Goal: Task Accomplishment & Management: Use online tool/utility

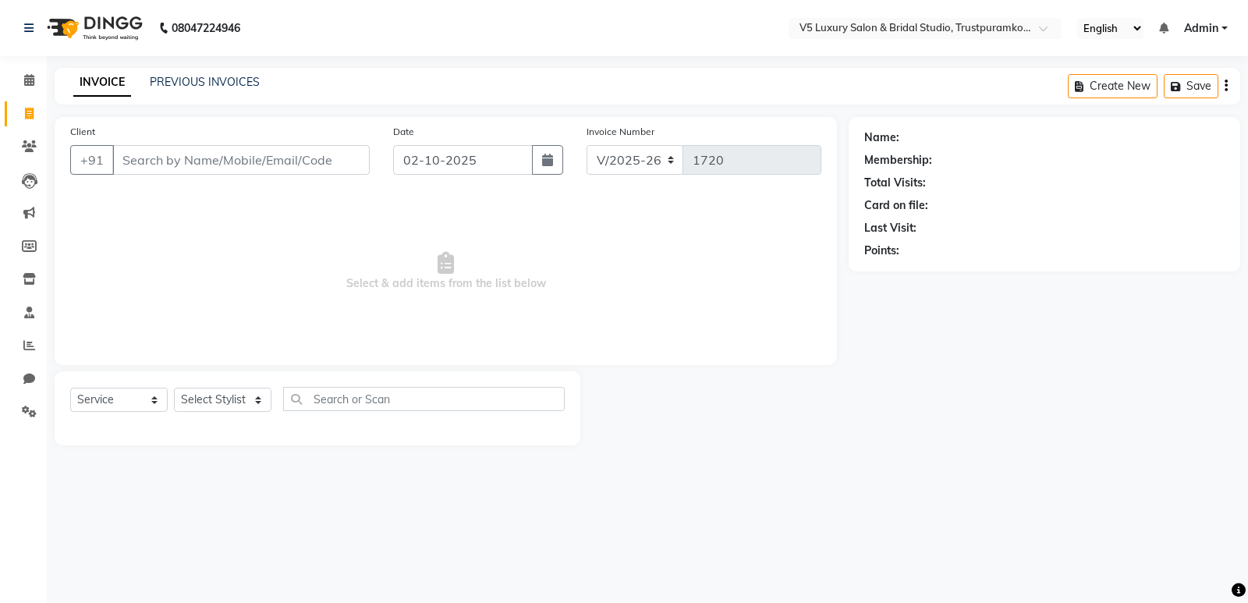
select select "7993"
select select "service"
click at [168, 158] on input "98405566039" at bounding box center [201, 160] width 178 height 30
click at [217, 157] on input "9840566039" at bounding box center [201, 160] width 178 height 30
click at [255, 167] on input "9840566039" at bounding box center [201, 160] width 178 height 30
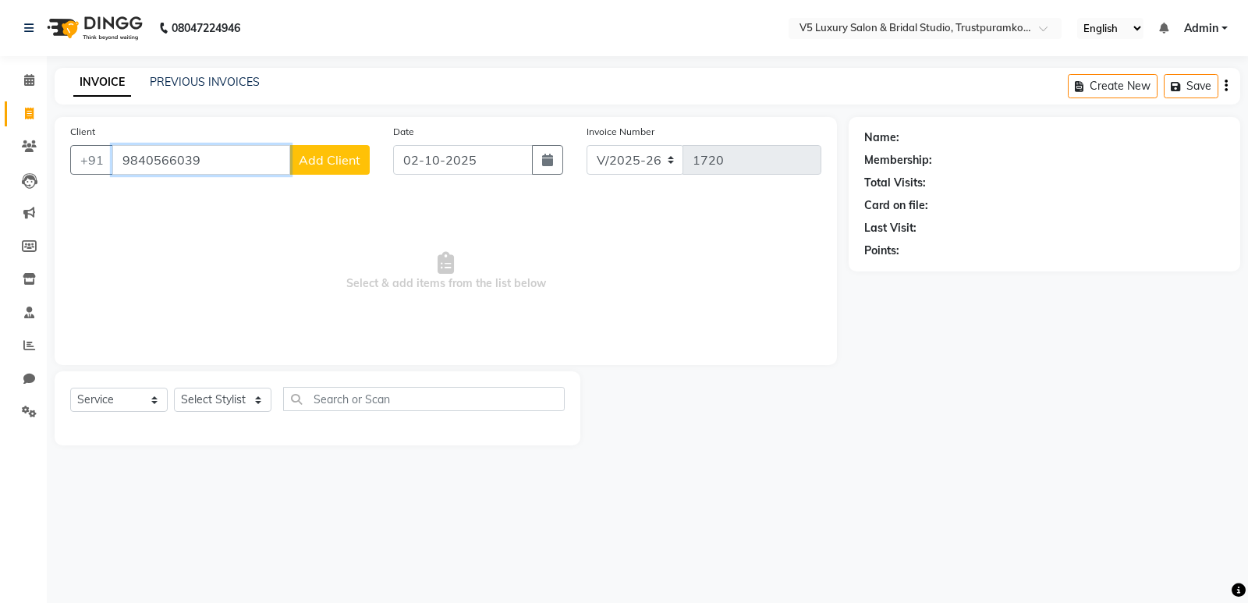
click at [263, 153] on input "9840566039" at bounding box center [201, 160] width 178 height 30
drag, startPoint x: 263, startPoint y: 153, endPoint x: 292, endPoint y: 169, distance: 33.2
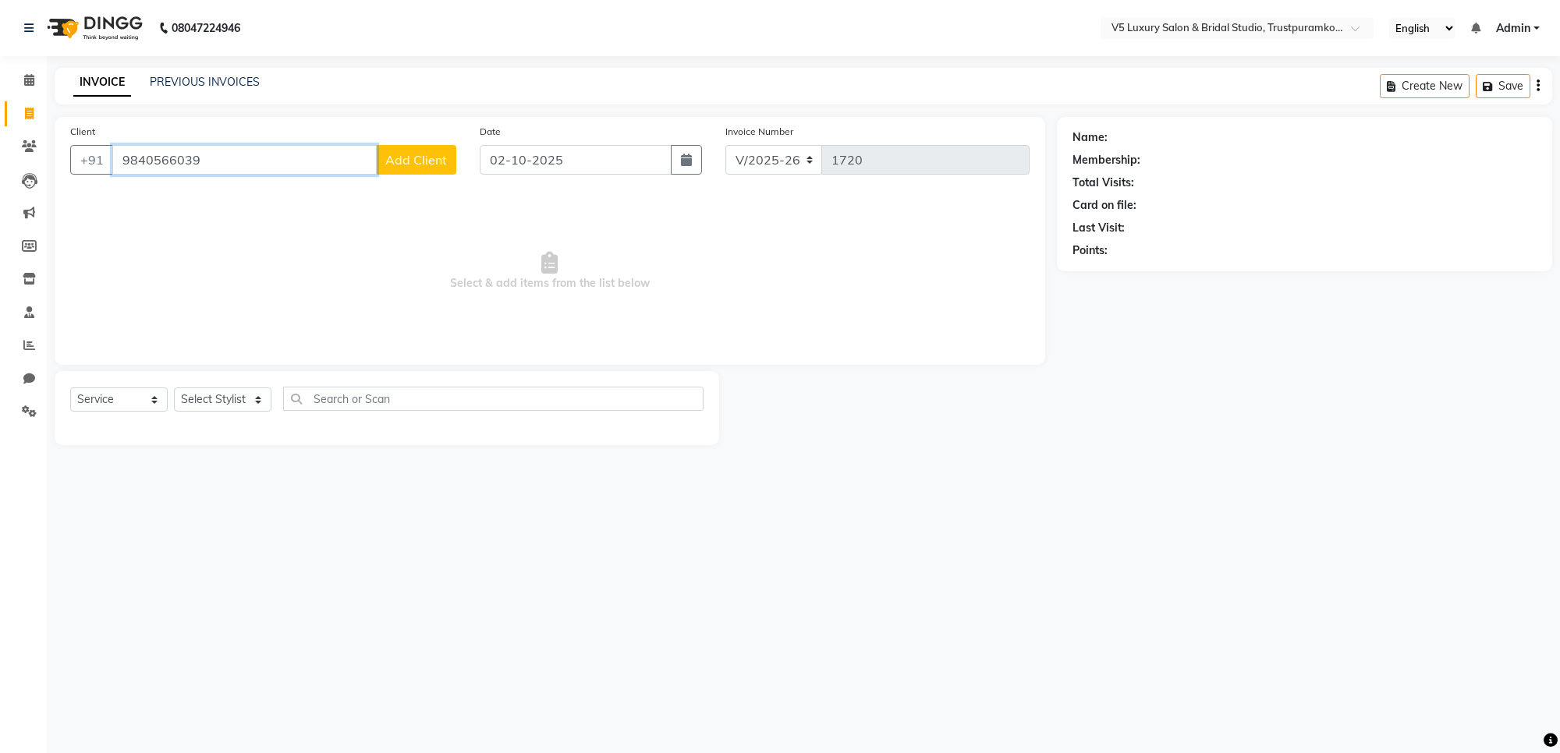
click at [302, 150] on input "9840566039" at bounding box center [244, 160] width 264 height 30
type input "9"
click at [227, 150] on input "9840566039" at bounding box center [244, 160] width 264 height 30
type input "9"
click at [239, 191] on span "9884490" at bounding box center [266, 196] width 55 height 16
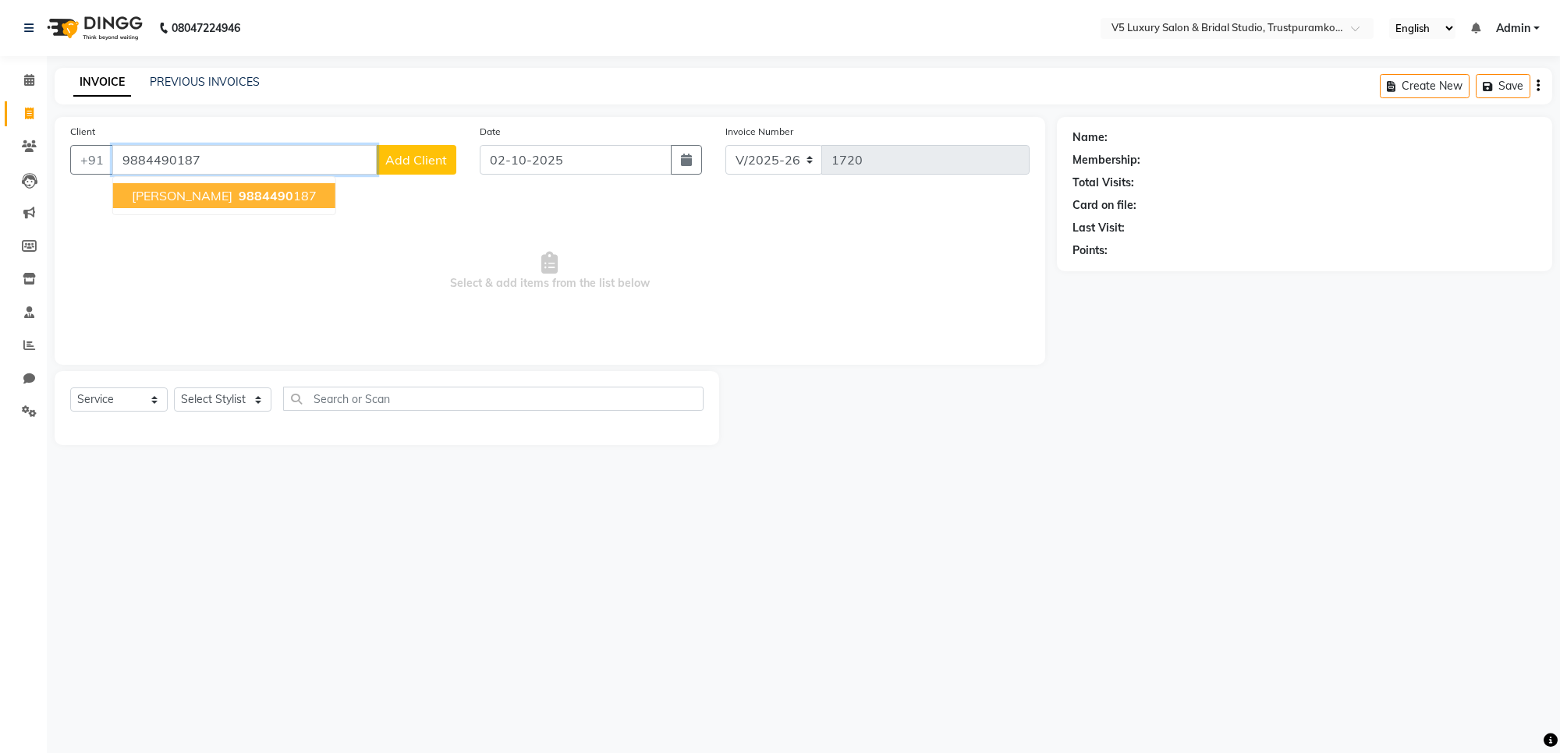
type input "9884490187"
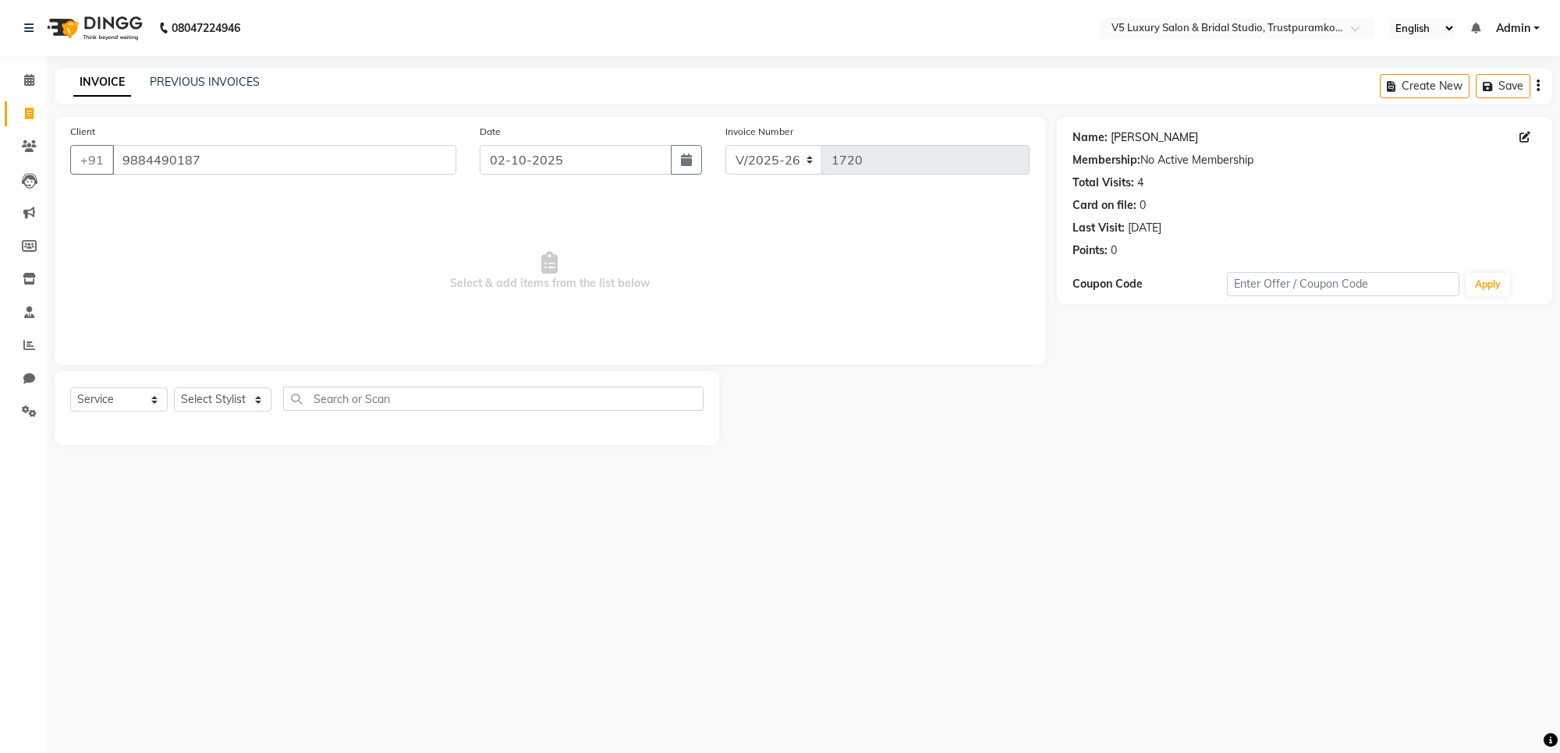
click at [1121, 136] on link "Sapna" at bounding box center [1153, 137] width 87 height 16
click at [226, 395] on select "Select Stylist Ajith Kumar Anita deepa PREMALATHA RAJA RONHI vishwa" at bounding box center [222, 400] width 97 height 24
click at [382, 341] on span "Select & add items from the list below" at bounding box center [549, 271] width 959 height 156
click at [404, 400] on input "text" at bounding box center [493, 399] width 420 height 24
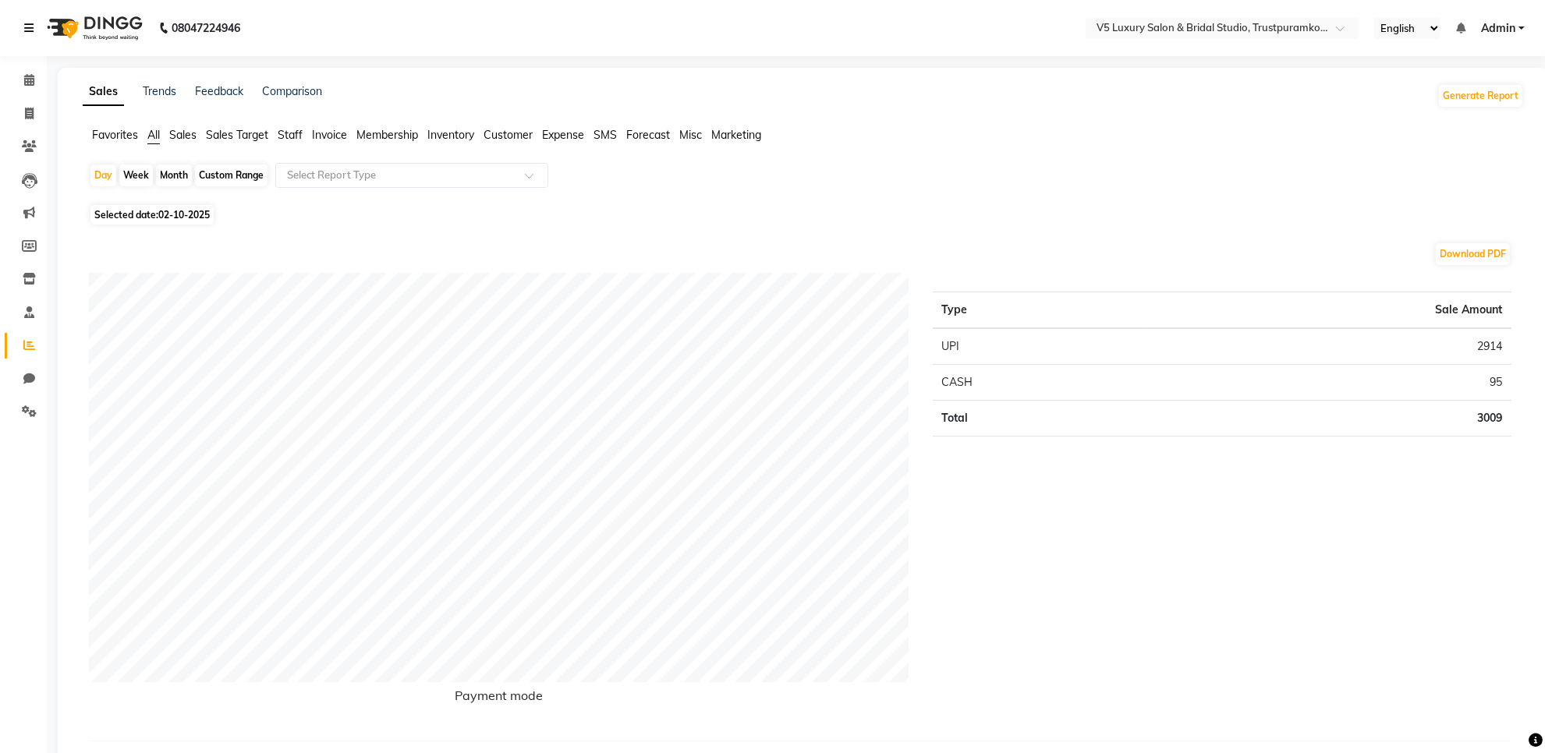
click at [26, 23] on icon at bounding box center [28, 28] width 9 height 11
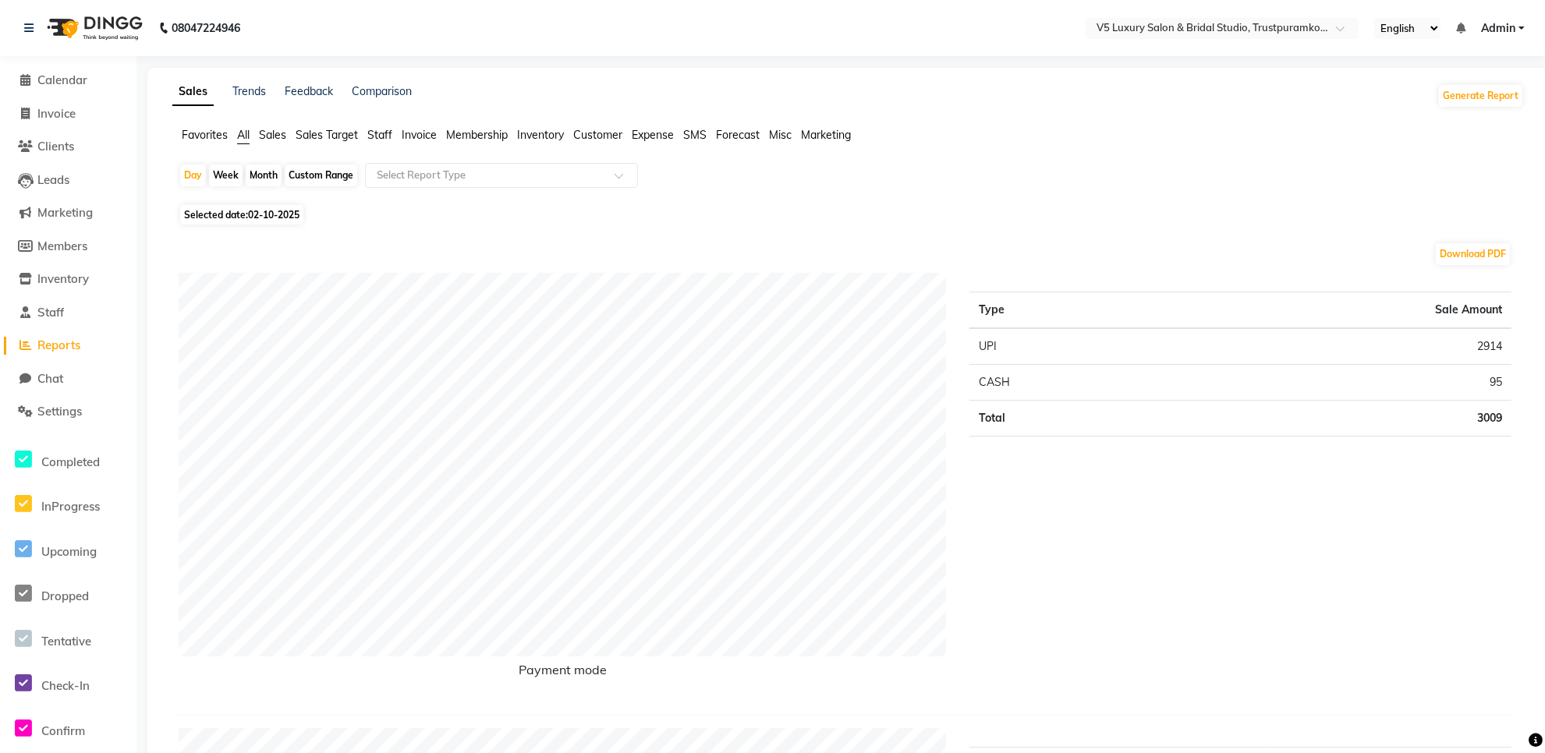
click at [267, 172] on div "Month" at bounding box center [264, 176] width 36 height 22
select select "10"
select select "2025"
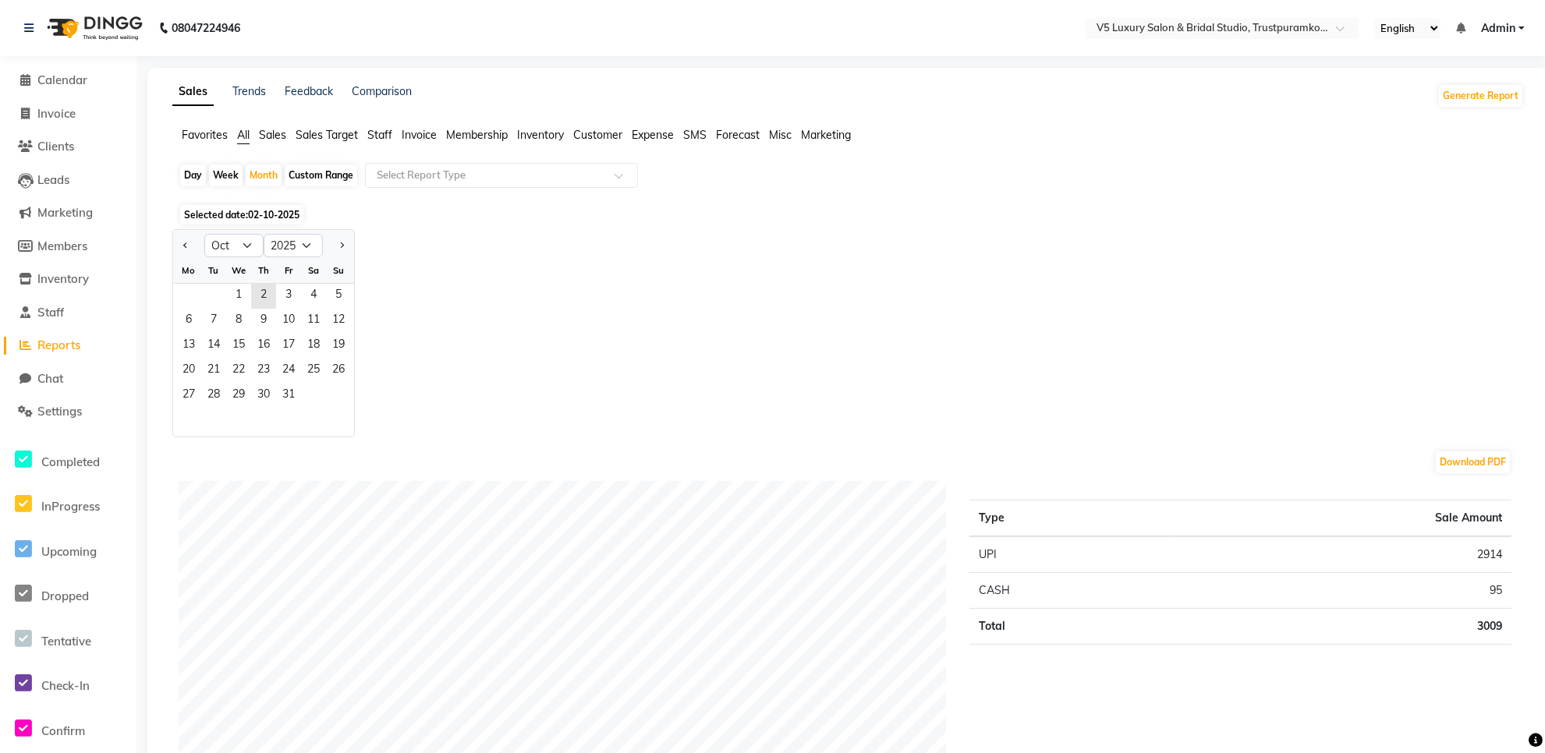
click at [196, 235] on div at bounding box center [188, 245] width 31 height 25
click at [187, 247] on span "Previous month" at bounding box center [185, 244] width 5 height 5
select select "9"
click at [230, 328] on span "10" at bounding box center [238, 321] width 25 height 25
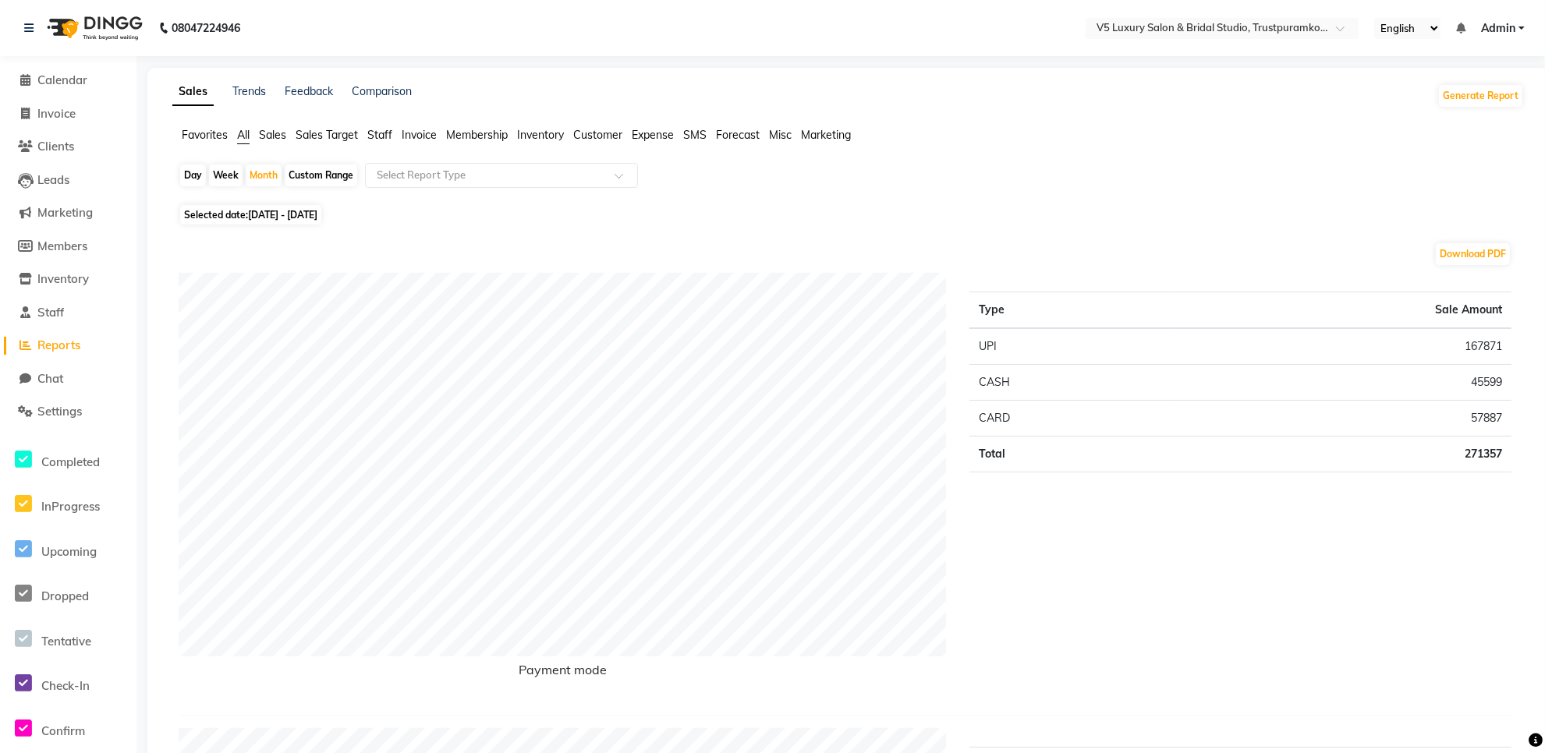
click at [1116, 369] on td "CASH" at bounding box center [1068, 383] width 199 height 36
click at [1170, 360] on td "167871" at bounding box center [1340, 346] width 342 height 37
click at [1170, 359] on td "167871" at bounding box center [1340, 346] width 342 height 37
drag, startPoint x: 1170, startPoint y: 359, endPoint x: 1194, endPoint y: 275, distance: 87.6
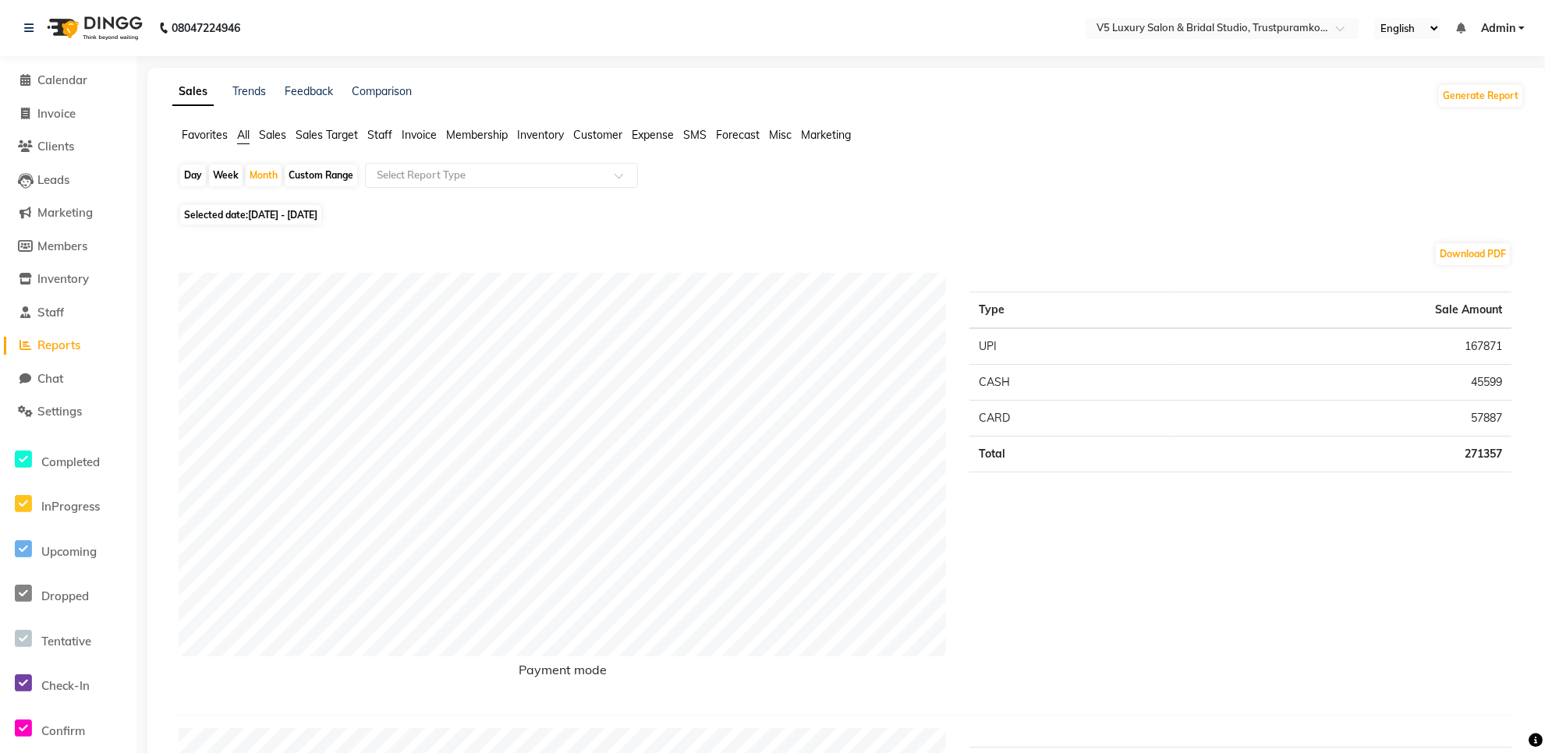
click at [1194, 275] on div "Type Sale Amount UPI 167871 CASH 45599 CARD 57887 Total 271357" at bounding box center [1240, 488] width 565 height 430
drag, startPoint x: 1053, startPoint y: 299, endPoint x: 1072, endPoint y: 144, distance: 155.6
click at [1072, 144] on ul "Favorites All Sales Sales Target Staff Invoice Membership Inventory Customer Ex…" at bounding box center [847, 135] width 1351 height 17
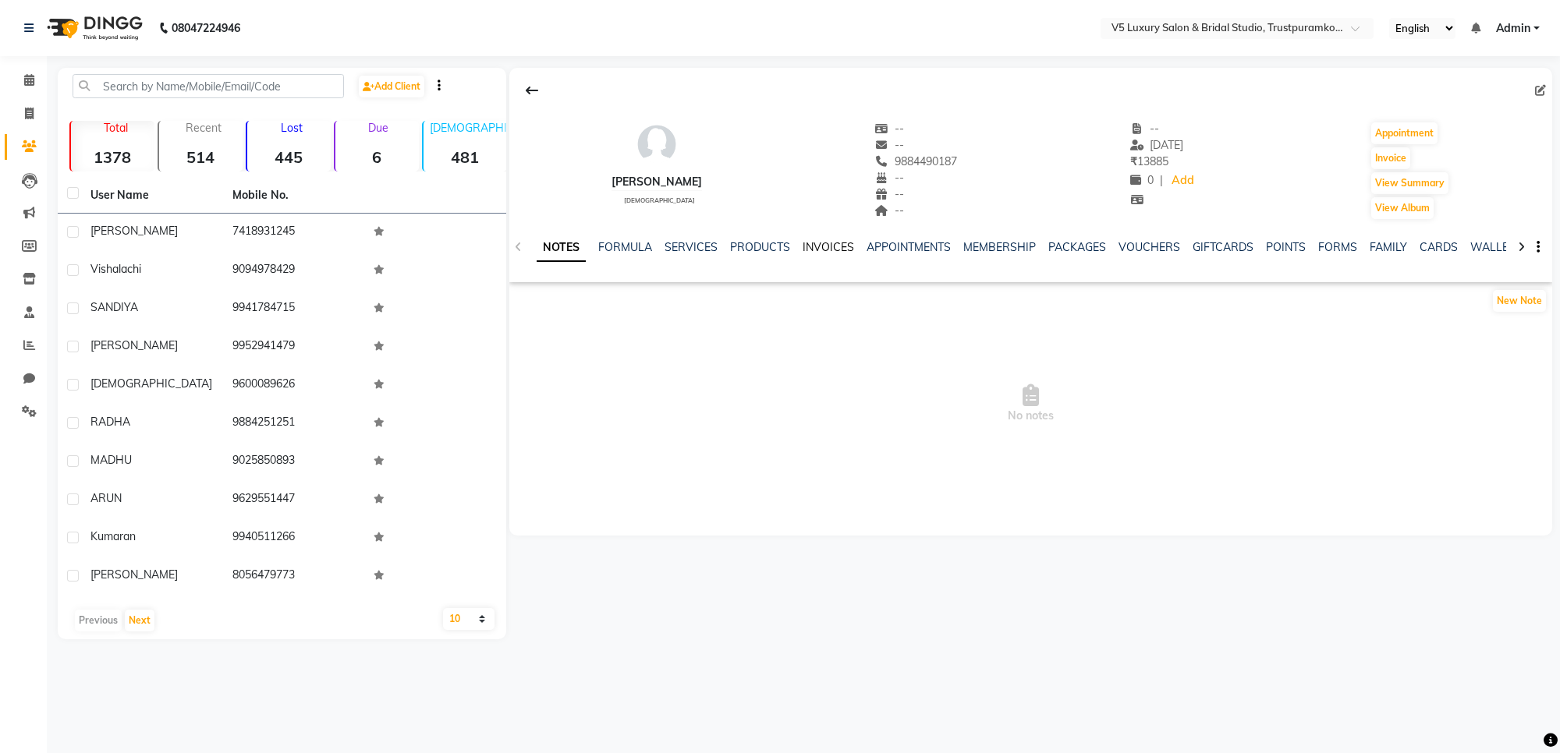
click at [836, 250] on link "INVOICES" at bounding box center [827, 247] width 51 height 14
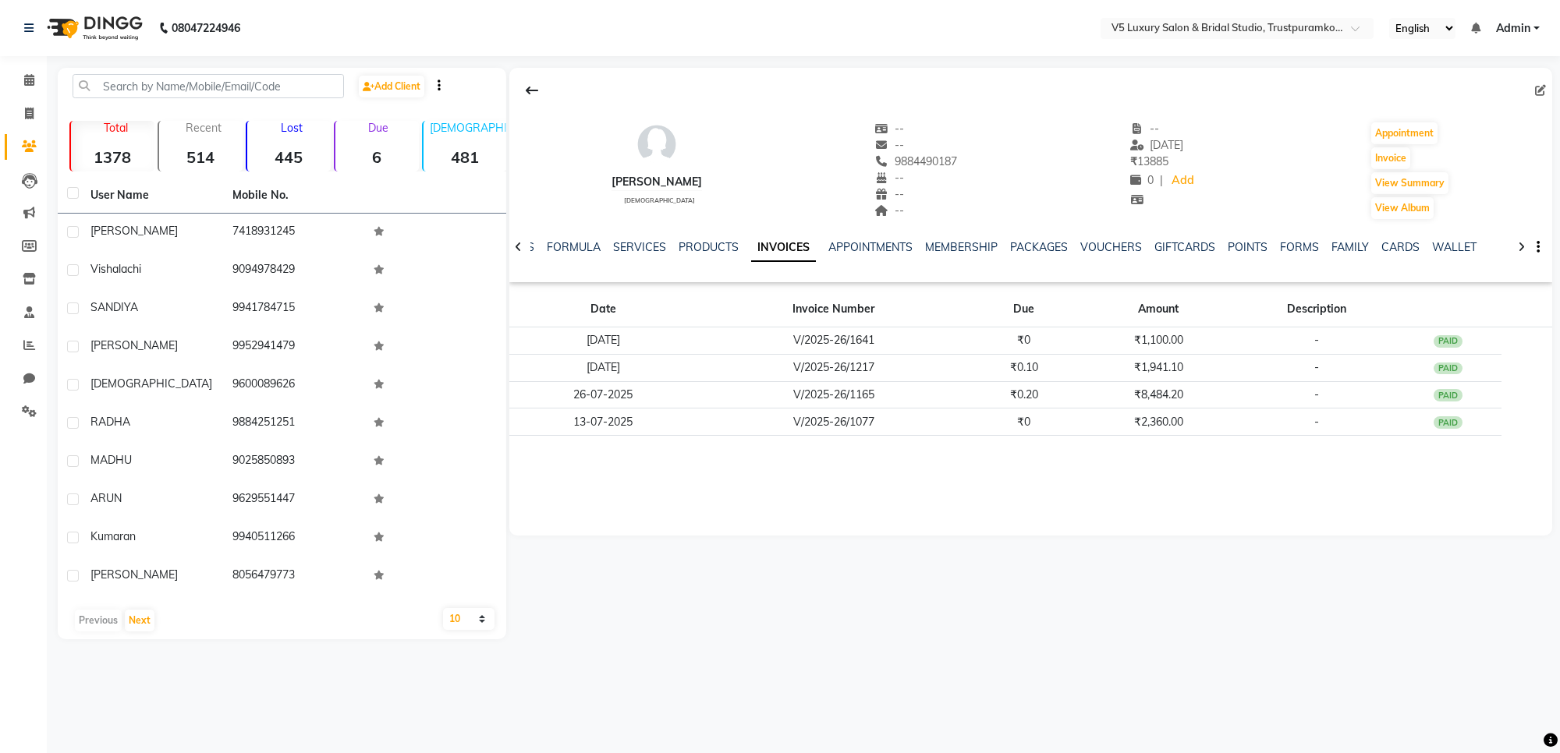
click at [751, 234] on link "INVOICES" at bounding box center [783, 248] width 65 height 28
click at [777, 144] on div "[PERSON_NAME] [DEMOGRAPHIC_DATA] -- -- 9884490187 -- -- -- -- [DATE] ₹ 13885 0 …" at bounding box center [1030, 162] width 1043 height 115
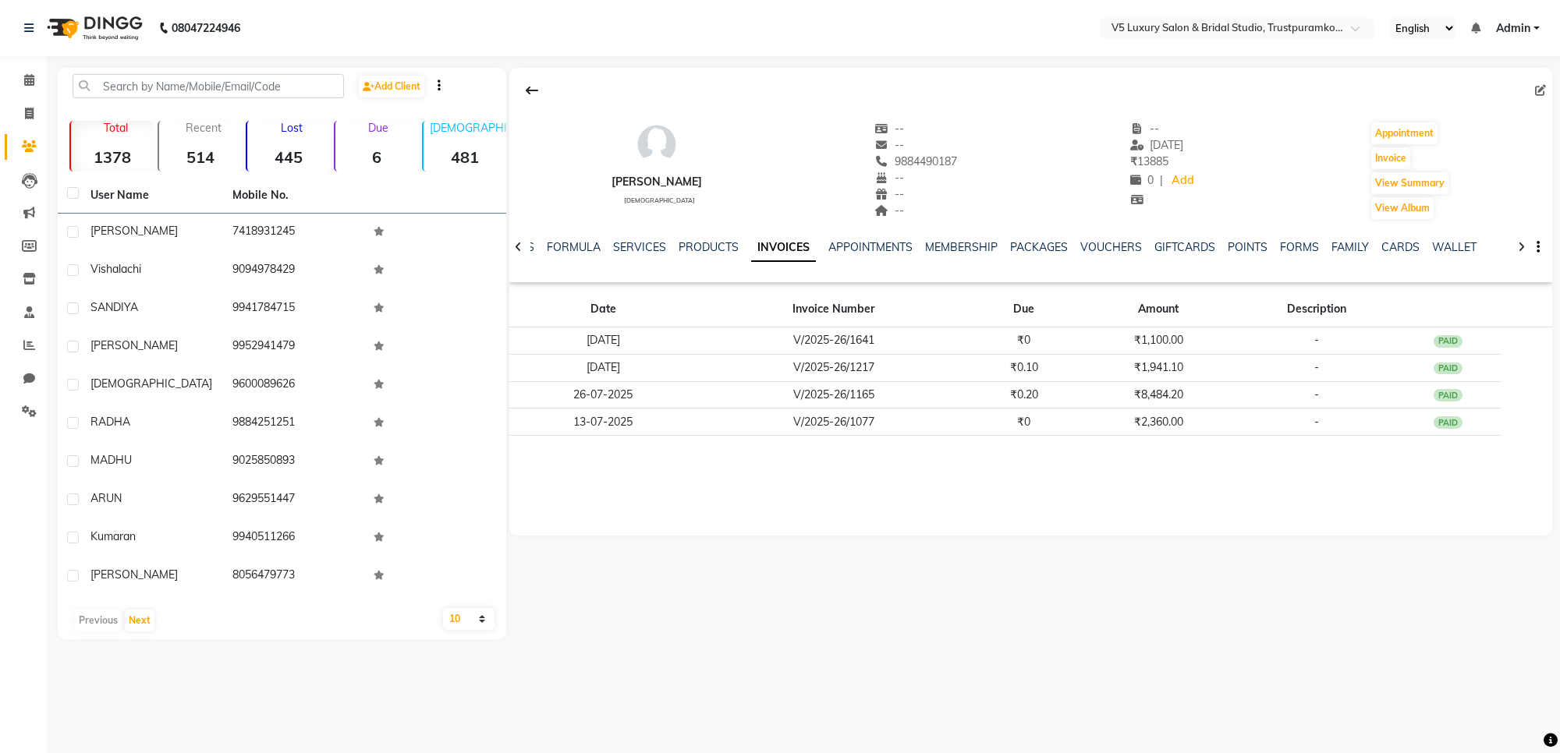
click at [790, 43] on nav "08047224946 Select Location × V5 Luxury Salon & Bridal Studio, Trustpuramkodamb…" at bounding box center [780, 28] width 1560 height 56
